Goal: Information Seeking & Learning: Understand process/instructions

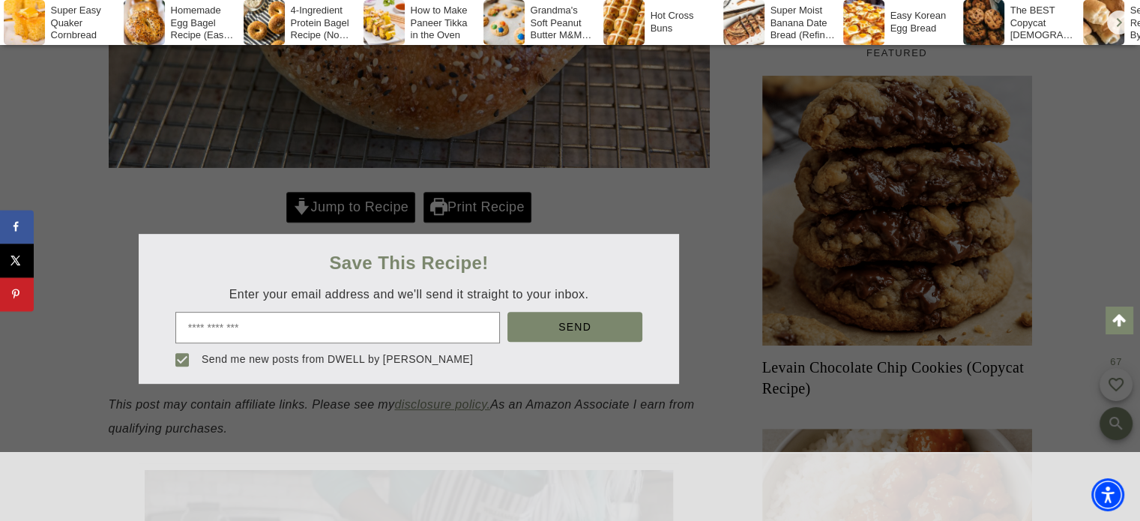
click at [351, 200] on div at bounding box center [570, 260] width 1140 height 521
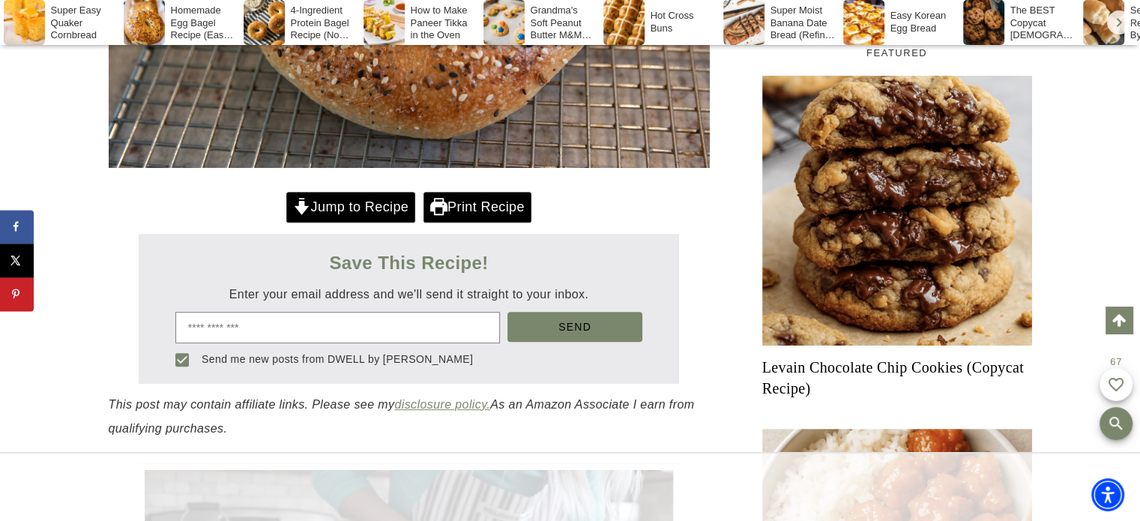
click at [351, 200] on link "Jump to Recipe" at bounding box center [350, 207] width 129 height 31
